Goal: Task Accomplishment & Management: Complete application form

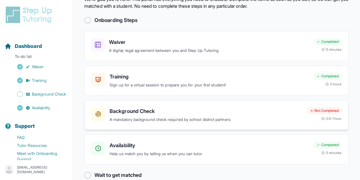
scroll to position [25, 0]
click at [149, 114] on div "Background Check A mandatory background check required by school district partn…" at bounding box center [206, 114] width 193 height 16
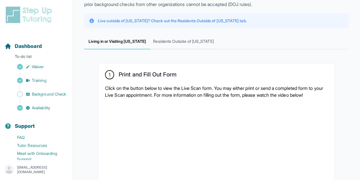
scroll to position [52, 0]
click at [162, 39] on span "Residents Outside of [US_STATE]" at bounding box center [183, 41] width 66 height 15
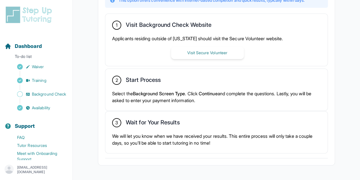
scroll to position [159, 0]
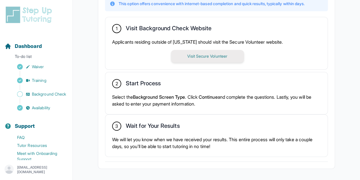
click at [206, 56] on button "Visit Secure Volunteer" at bounding box center [207, 56] width 73 height 13
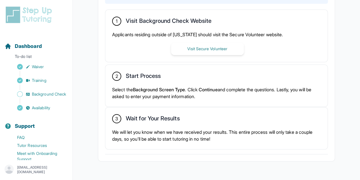
scroll to position [167, 0]
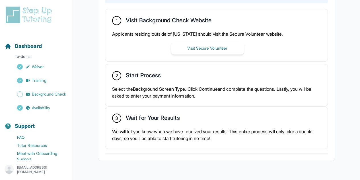
click at [138, 91] on p "Select the Background Screen Type . Click Continue and complete the questions. …" at bounding box center [216, 92] width 209 height 14
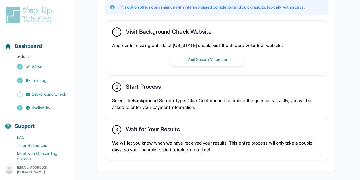
scroll to position [181, 0]
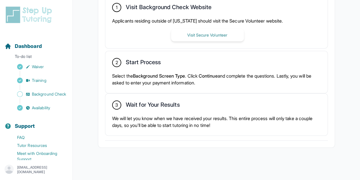
click at [180, 124] on p "We will let you know when we have received your results. This entire process wi…" at bounding box center [216, 122] width 209 height 14
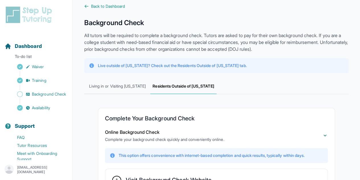
scroll to position [8, 0]
click at [132, 85] on span "Living in or Visiting [US_STATE]" at bounding box center [117, 85] width 66 height 15
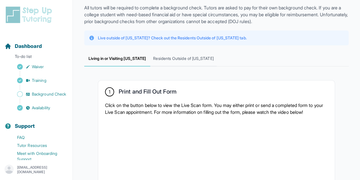
scroll to position [31, 0]
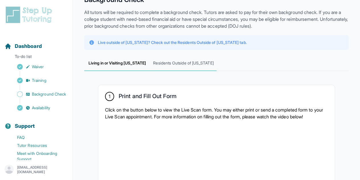
click at [187, 66] on span "Residents Outside of [US_STATE]" at bounding box center [183, 63] width 66 height 15
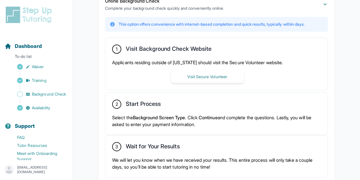
scroll to position [157, 0]
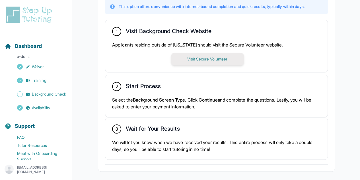
click at [205, 61] on button "Visit Secure Volunteer" at bounding box center [207, 59] width 73 height 13
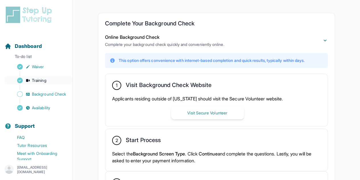
scroll to position [102, 0]
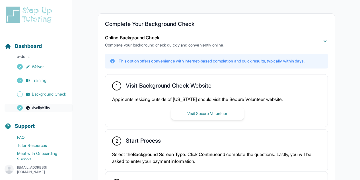
click at [39, 110] on span "Availability" at bounding box center [41, 108] width 18 height 6
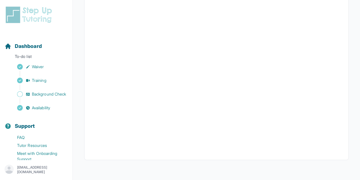
scroll to position [151, 0]
click at [46, 95] on span "Background Check" at bounding box center [49, 94] width 34 height 6
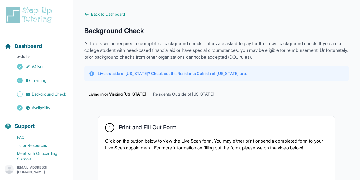
click at [163, 95] on span "Residents Outside of [US_STATE]" at bounding box center [183, 94] width 66 height 15
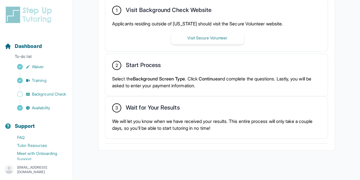
scroll to position [181, 0]
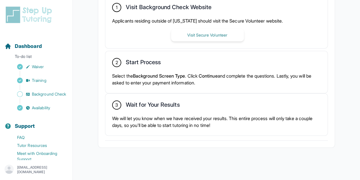
click at [161, 112] on div "3 Wait for Your Results We will let you know when we have received your results…" at bounding box center [216, 114] width 222 height 42
click at [136, 67] on div "2 Start Process Select the Background Screen Type . Click Continue and complete…" at bounding box center [216, 72] width 222 height 42
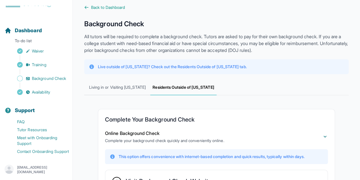
scroll to position [0, 0]
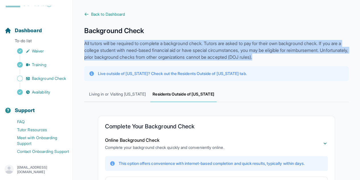
drag, startPoint x: 84, startPoint y: 43, endPoint x: 316, endPoint y: 59, distance: 233.2
click at [316, 59] on main "**********" at bounding box center [216, 181] width 287 height 362
copy p "All tutors will be required to complete a background check. Tutors are asked to…"
